Goal: Task Accomplishment & Management: Use online tool/utility

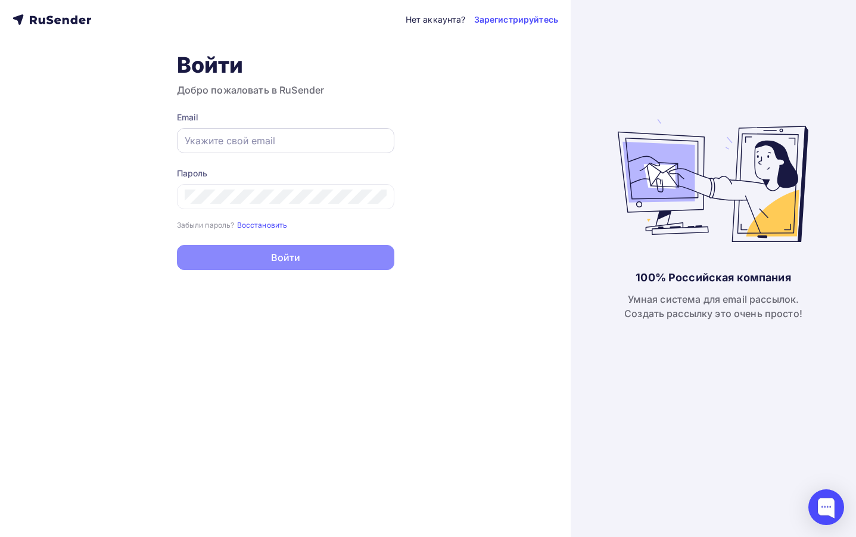
click at [217, 142] on input "text" at bounding box center [286, 140] width 202 height 14
paste input "[EMAIL_ADDRESS][DOMAIN_NAME]"
type input "[EMAIL_ADDRESS][DOMAIN_NAME]"
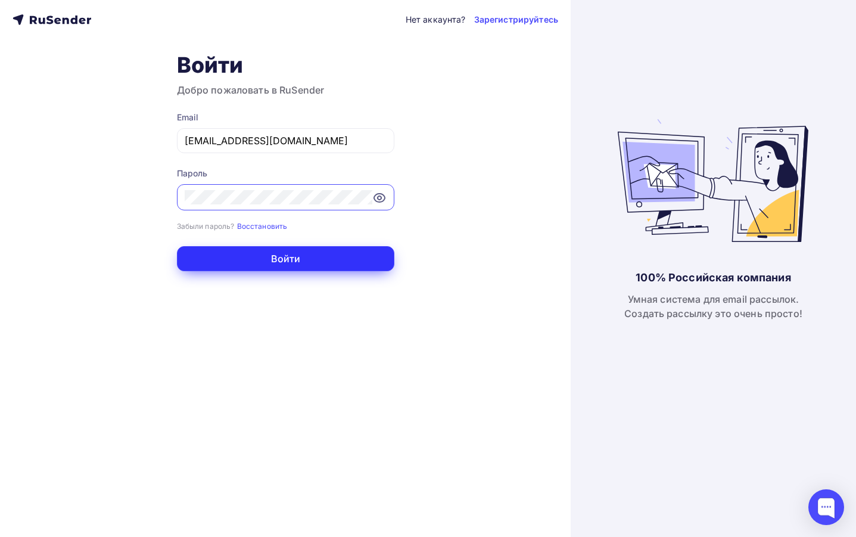
click at [307, 260] on button "Войти" at bounding box center [286, 258] width 218 height 25
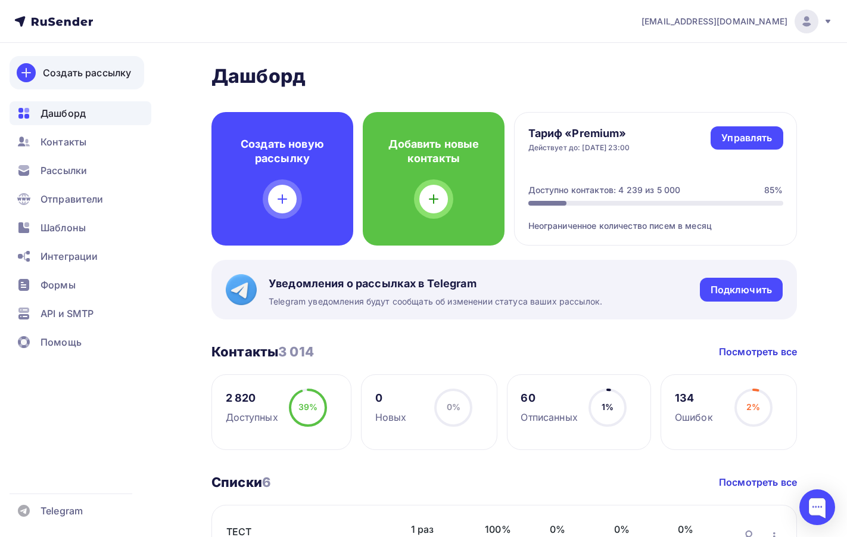
click at [79, 73] on div "Создать рассылку" at bounding box center [87, 73] width 88 height 14
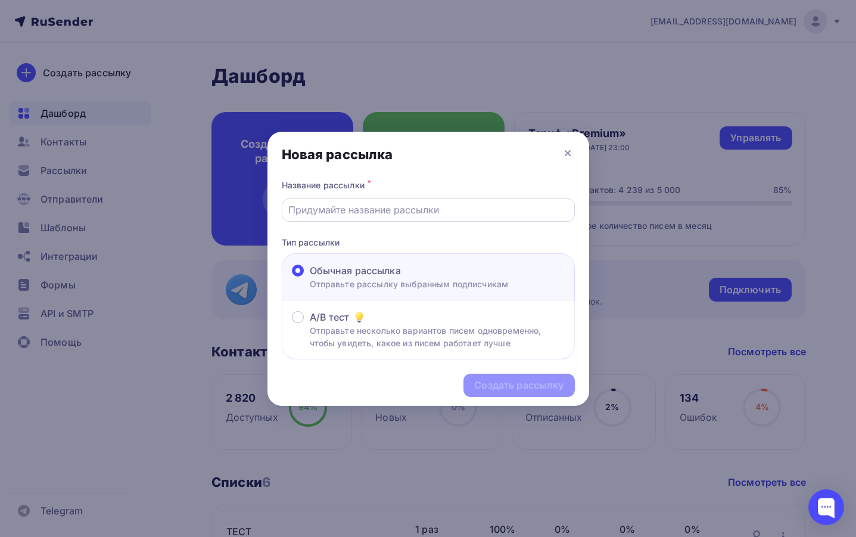
click at [327, 215] on input "text" at bounding box center [427, 210] width 279 height 14
type input "Остатки"
click at [483, 386] on div "Создать рассылку" at bounding box center [518, 385] width 89 height 14
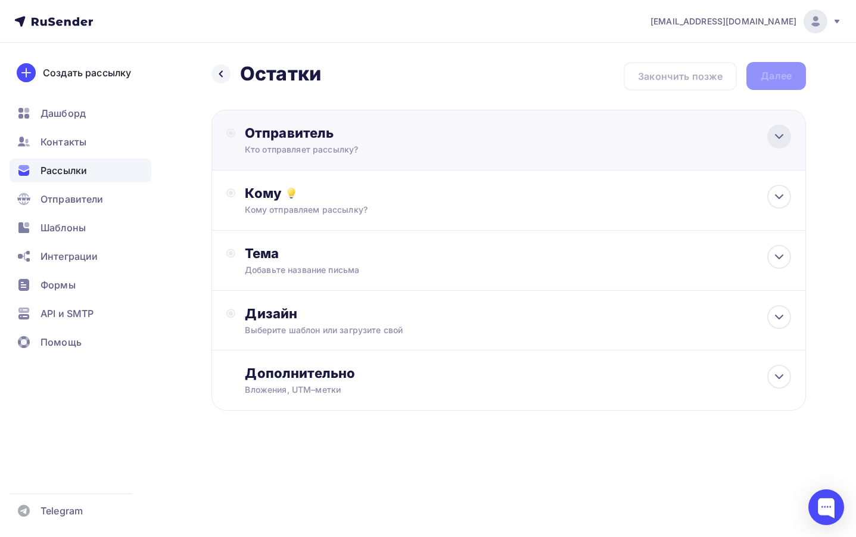
click at [780, 144] on div at bounding box center [780, 137] width 24 height 24
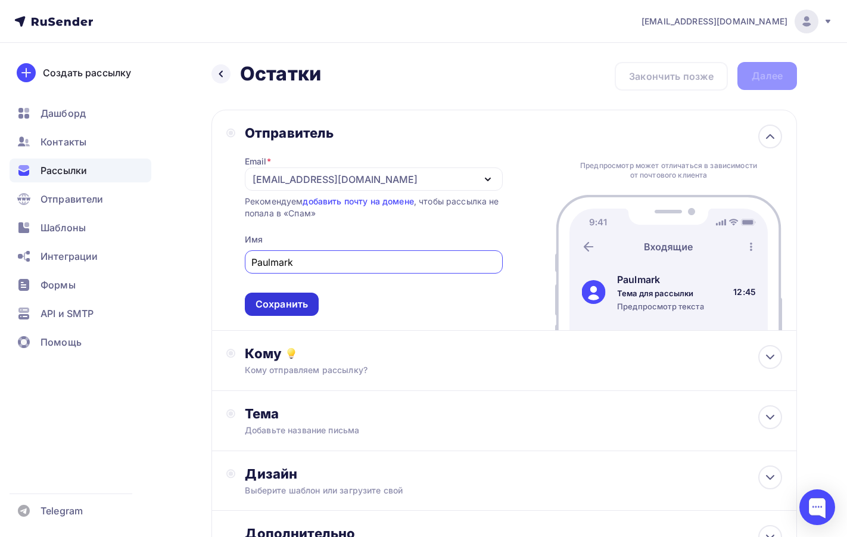
type input "Paulmark"
click at [284, 312] on div "Сохранить" at bounding box center [282, 304] width 74 height 23
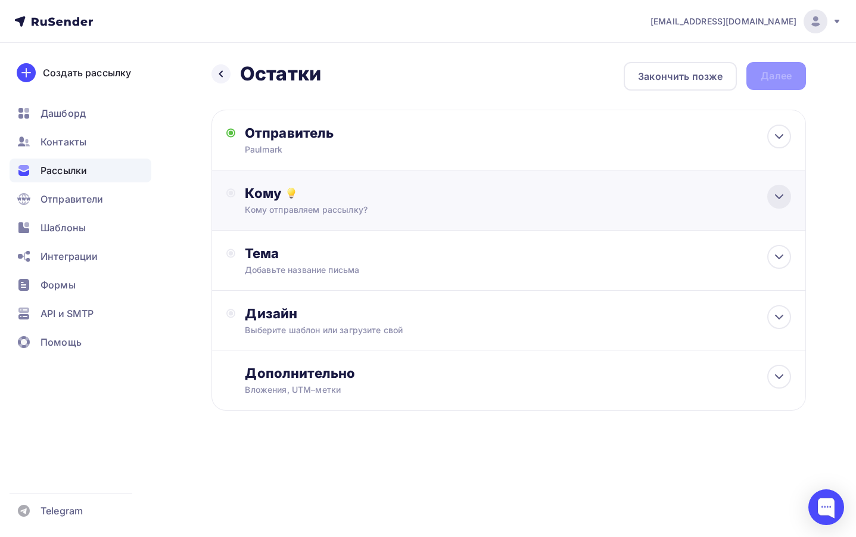
click at [777, 197] on icon at bounding box center [779, 197] width 7 height 4
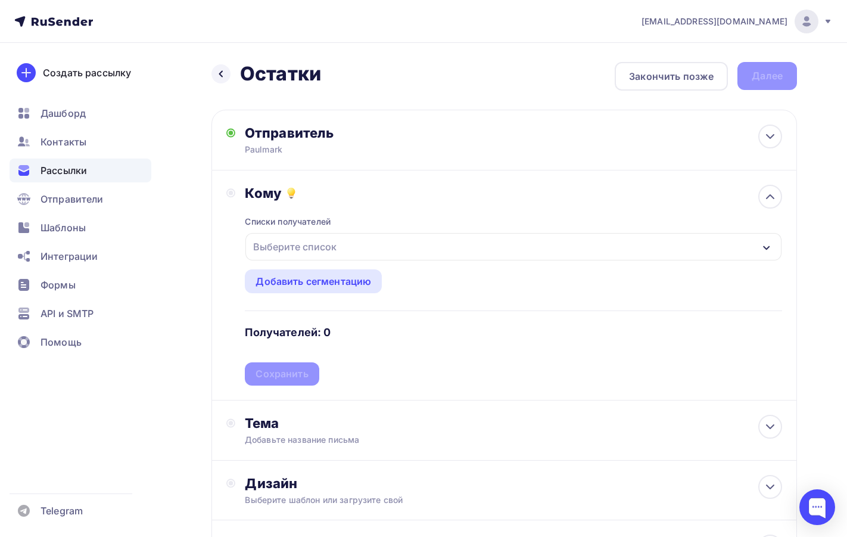
click at [768, 247] on icon "button" at bounding box center [767, 248] width 10 height 10
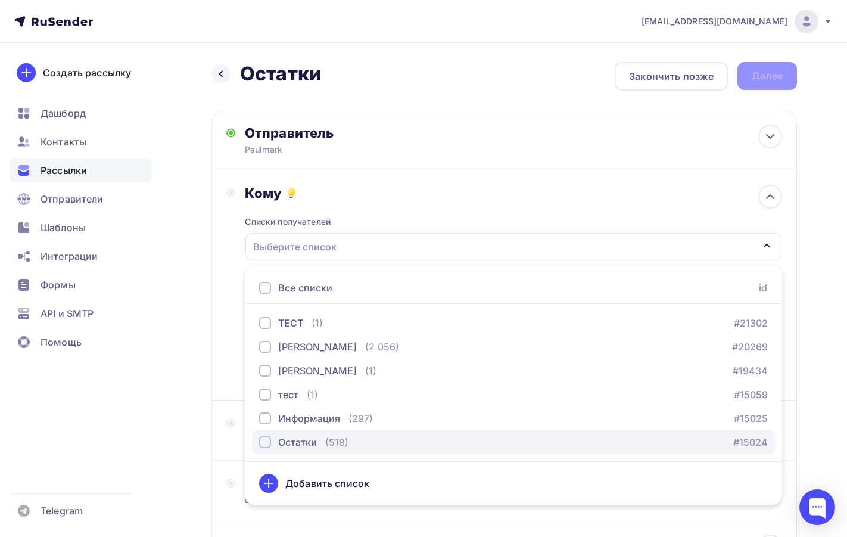
click at [271, 445] on div "Остатки" at bounding box center [288, 442] width 58 height 14
click at [399, 444] on div "Остатки (518) #15024" at bounding box center [513, 442] width 509 height 14
click at [266, 443] on div "button" at bounding box center [265, 442] width 12 height 12
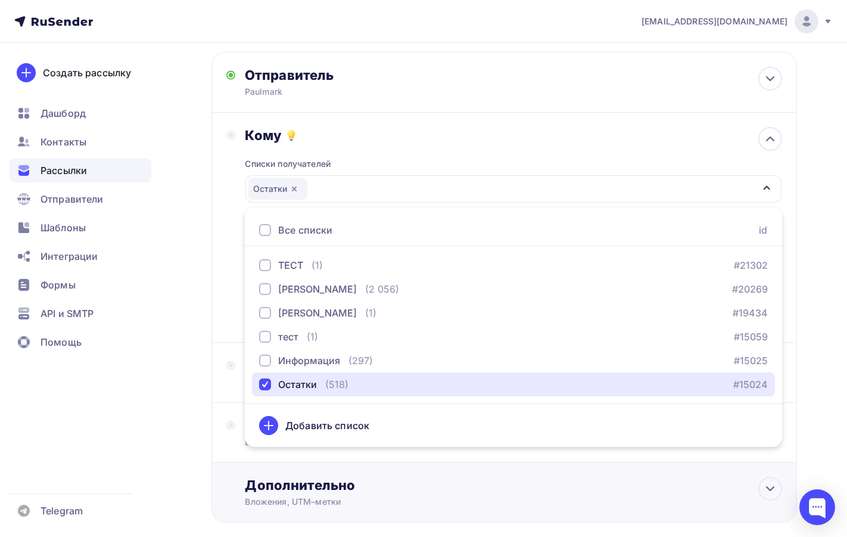
scroll to position [120, 0]
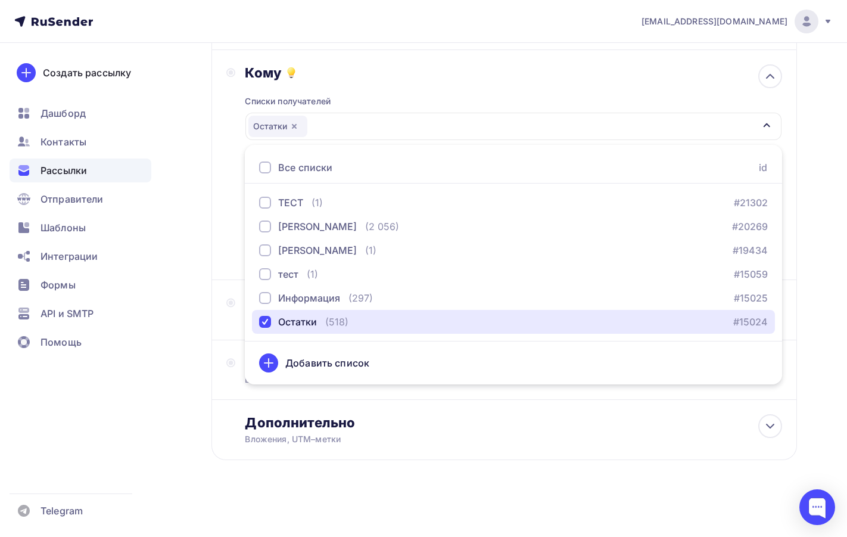
click at [332, 125] on div "Остатки" at bounding box center [514, 126] width 536 height 27
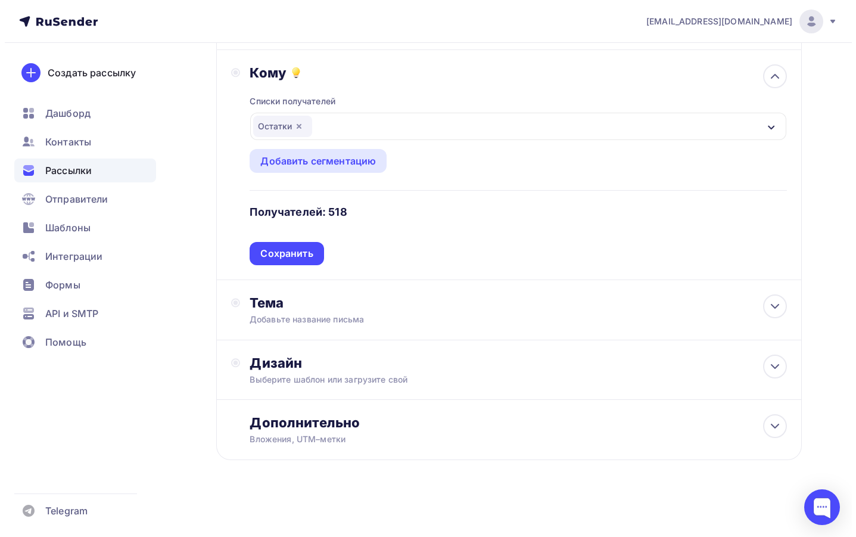
scroll to position [0, 0]
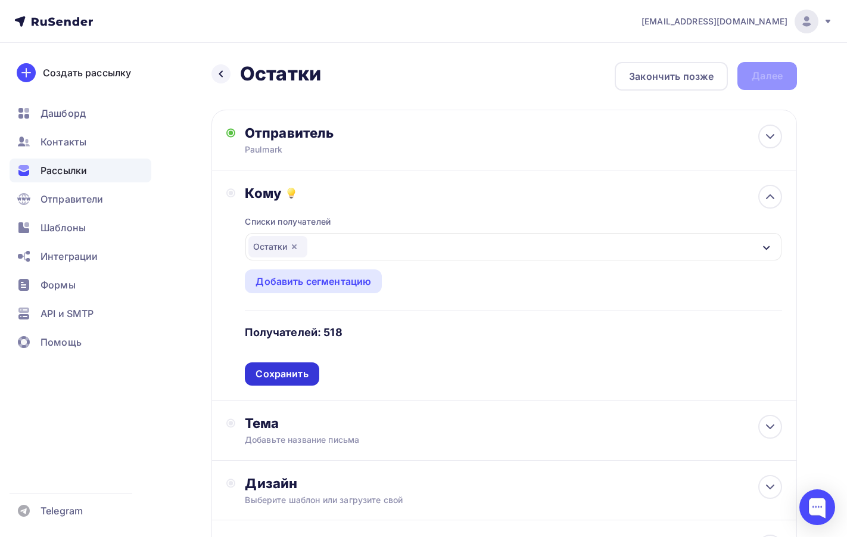
click at [283, 374] on div "Сохранить" at bounding box center [282, 374] width 52 height 14
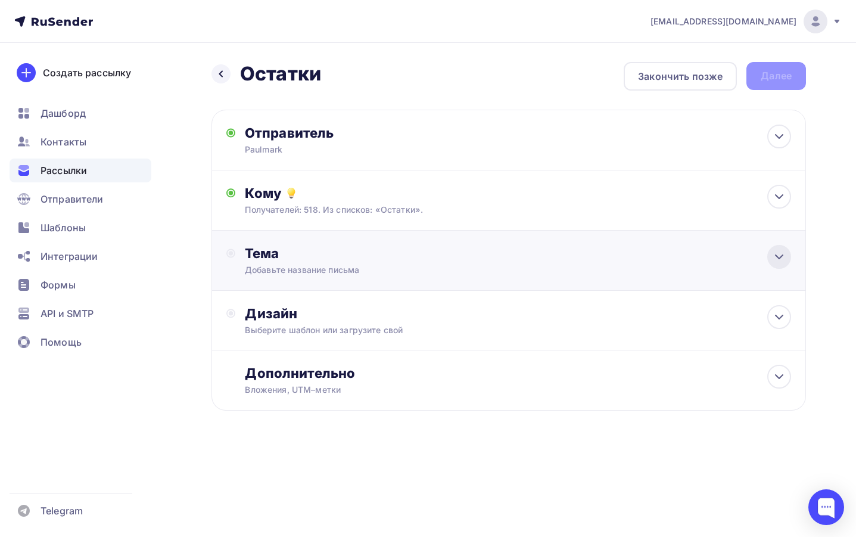
click at [778, 256] on icon at bounding box center [779, 257] width 7 height 4
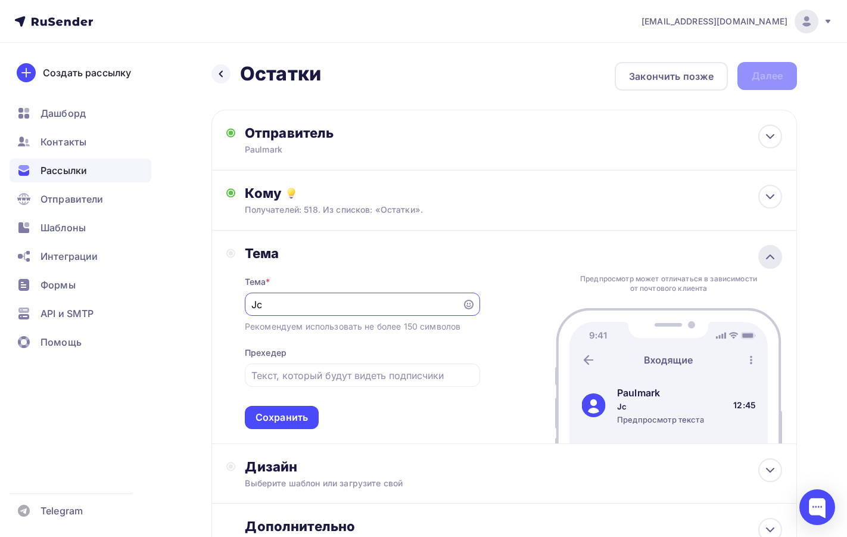
type input "J"
click at [251, 303] on input "Paulmark" at bounding box center [353, 304] width 204 height 14
type input "Остатки Paulmark"
click at [269, 415] on div "Сохранить" at bounding box center [282, 418] width 52 height 14
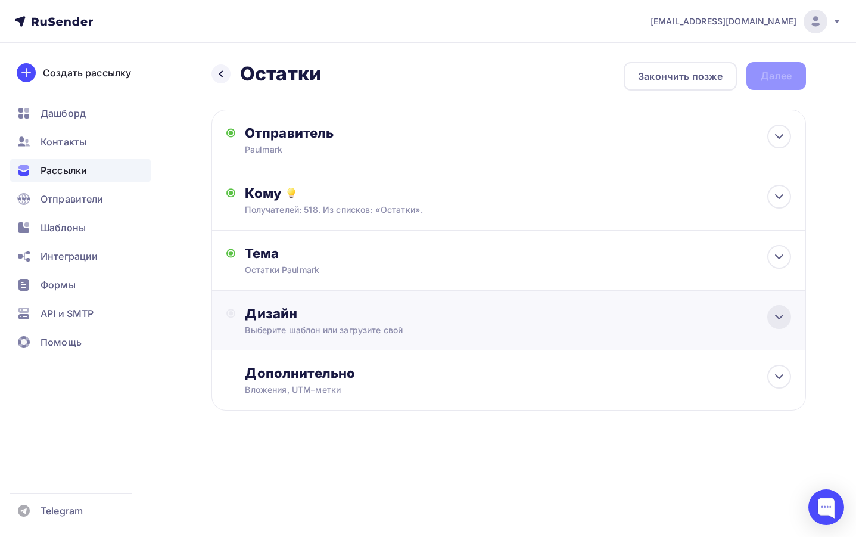
click at [782, 318] on icon at bounding box center [779, 317] width 14 height 14
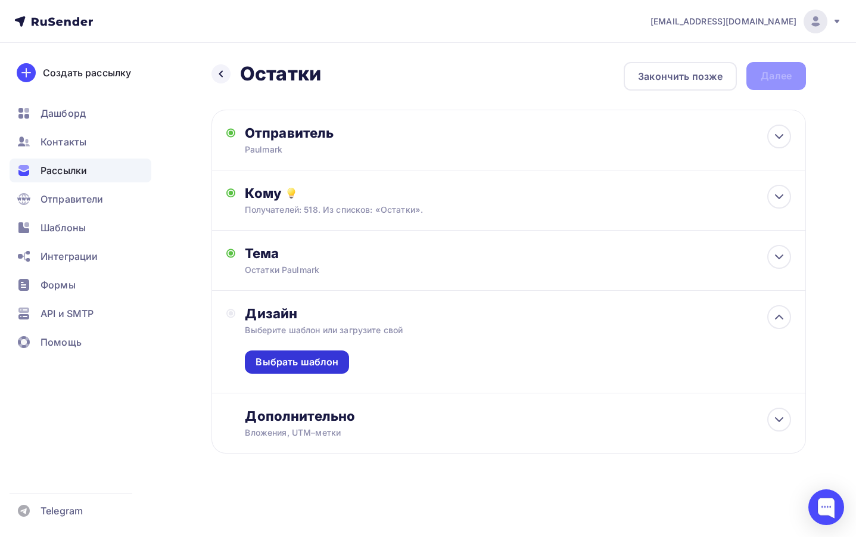
click at [306, 368] on div "Выбрать шаблон" at bounding box center [297, 362] width 83 height 14
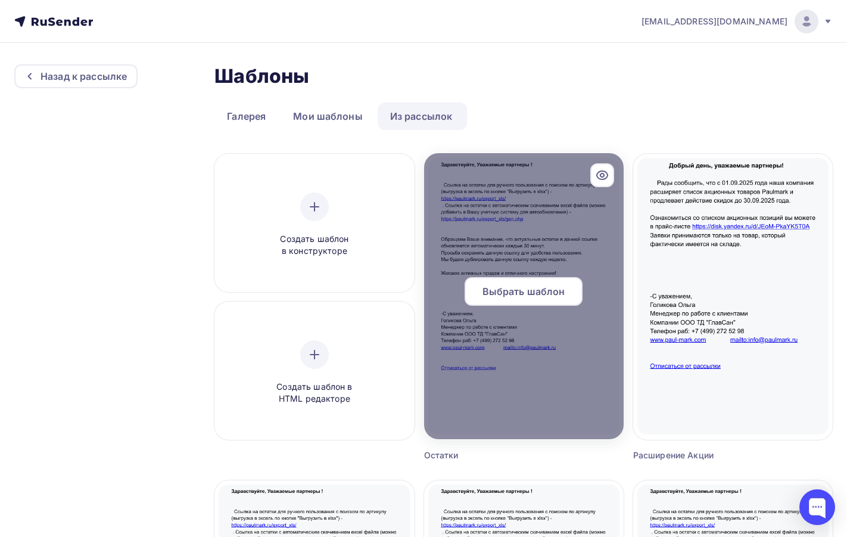
click at [515, 302] on div "Выбрать шаблон" at bounding box center [524, 291] width 118 height 29
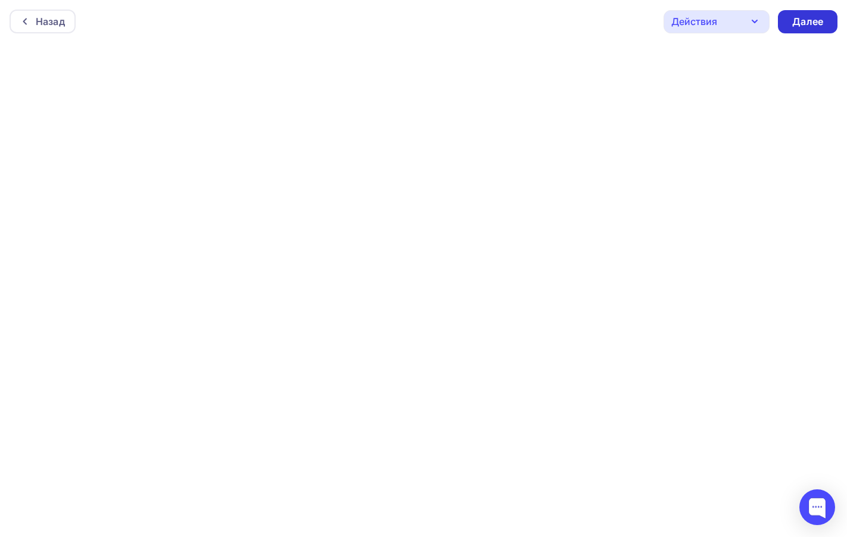
click at [801, 20] on div "Далее" at bounding box center [808, 22] width 31 height 14
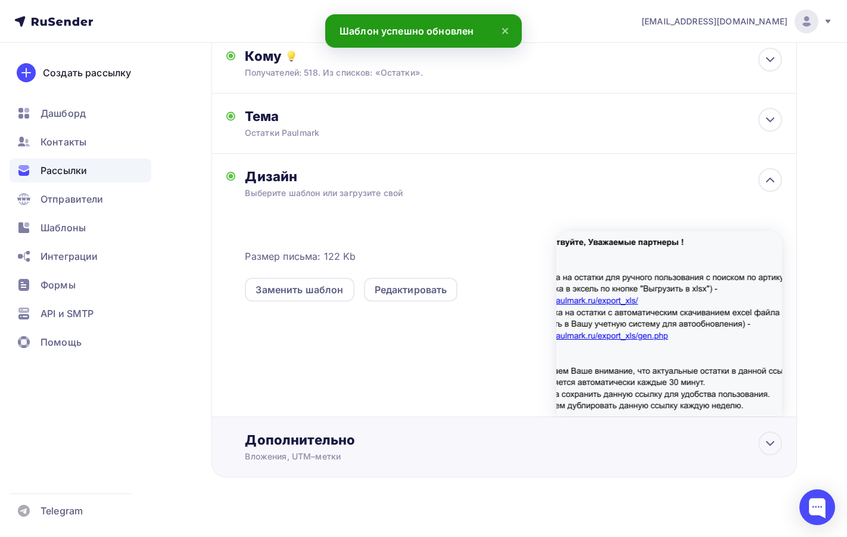
scroll to position [154, 0]
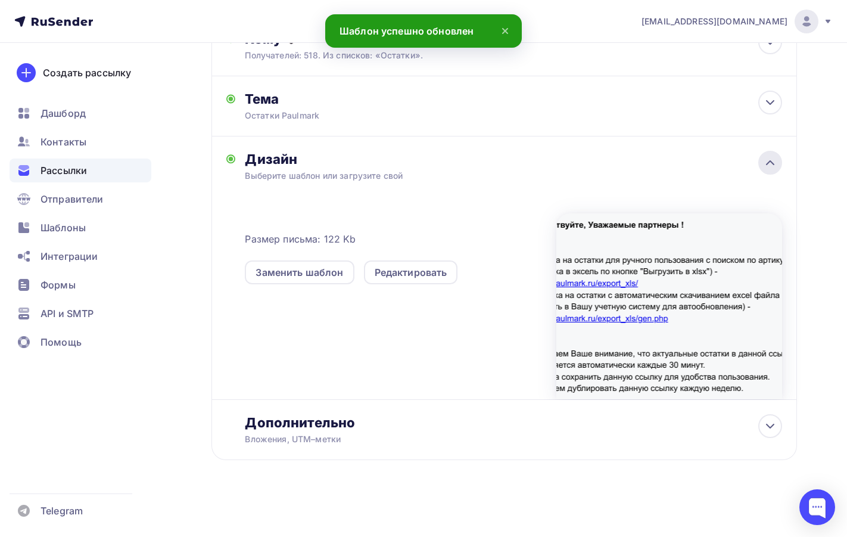
click at [770, 163] on icon at bounding box center [770, 163] width 14 height 14
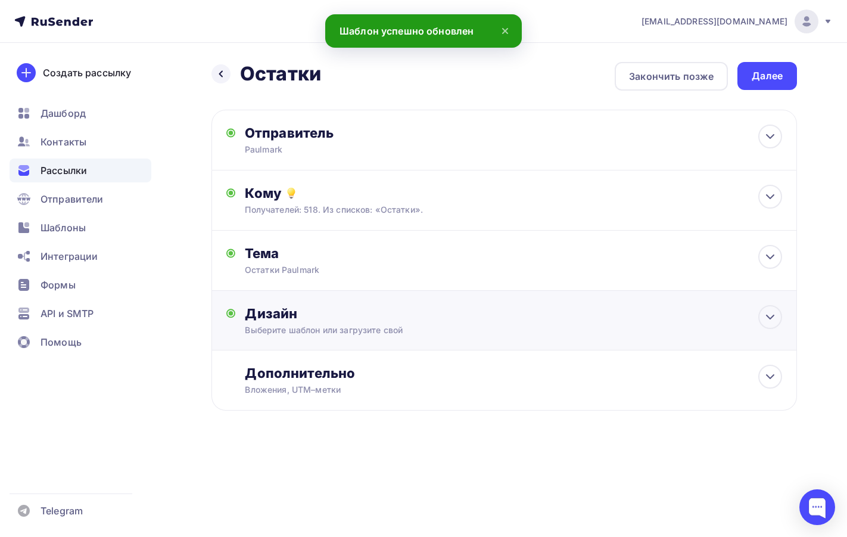
scroll to position [0, 0]
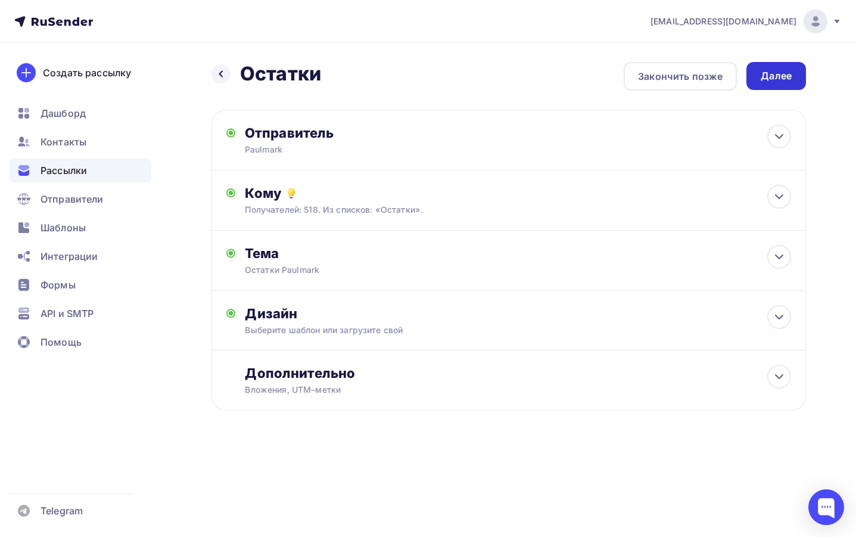
click at [792, 75] on div "Далее" at bounding box center [777, 76] width 60 height 28
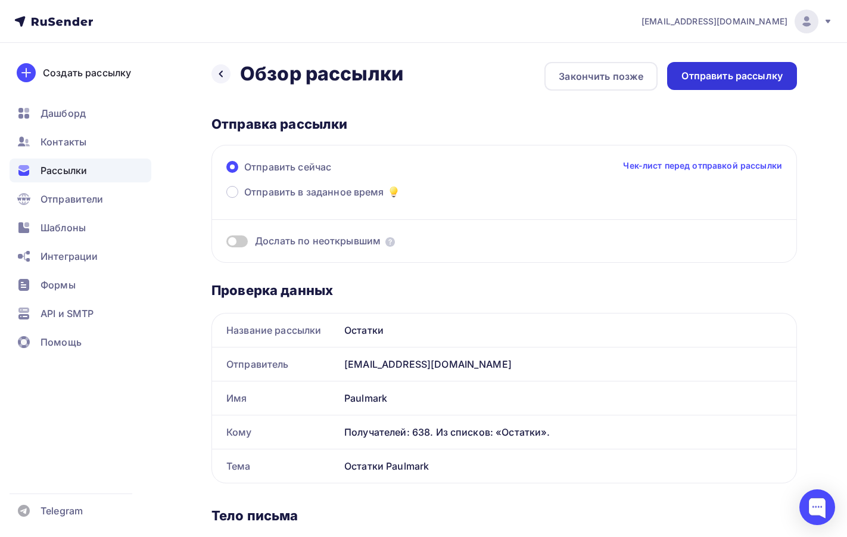
click at [726, 77] on div "Отправить рассылку" at bounding box center [732, 76] width 101 height 14
